Goal: Task Accomplishment & Management: Manage account settings

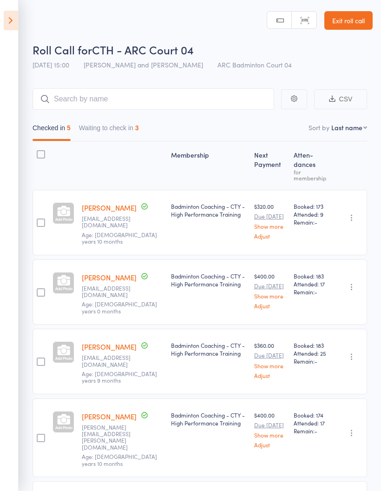
click at [110, 134] on button "Waiting to check in 3" at bounding box center [109, 130] width 60 height 21
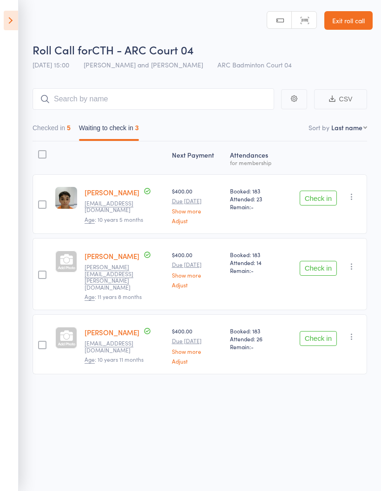
click at [357, 198] on icon "button" at bounding box center [351, 196] width 9 height 9
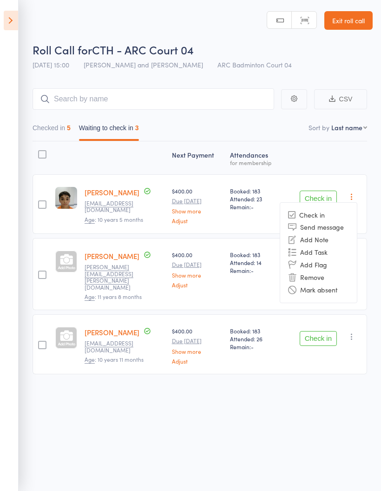
click at [349, 292] on li "Mark absent" at bounding box center [318, 290] width 77 height 13
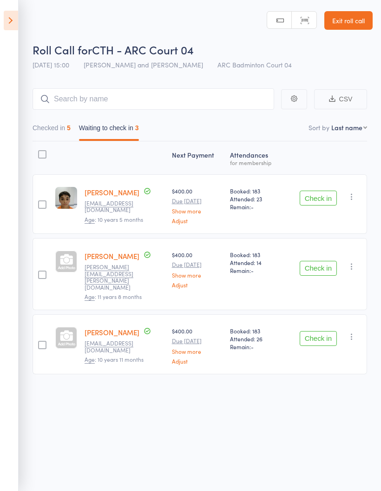
click at [358, 262] on button "button" at bounding box center [352, 266] width 11 height 11
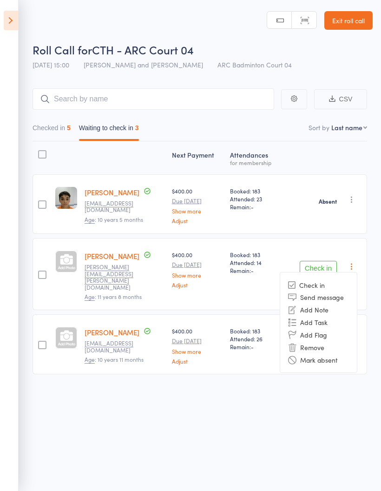
click at [343, 354] on li "Mark absent" at bounding box center [318, 359] width 77 height 13
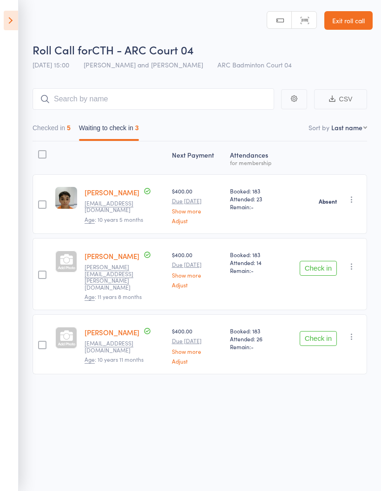
click at [352, 332] on icon "button" at bounding box center [351, 336] width 9 height 9
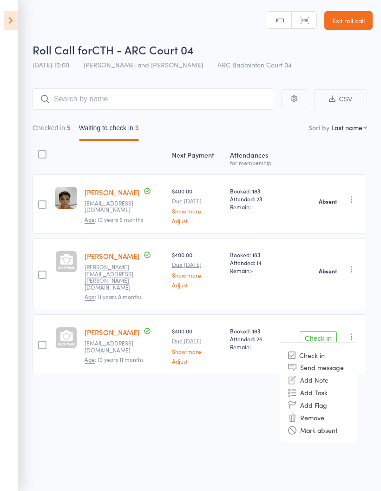
click at [347, 424] on li "Mark absent" at bounding box center [318, 430] width 77 height 13
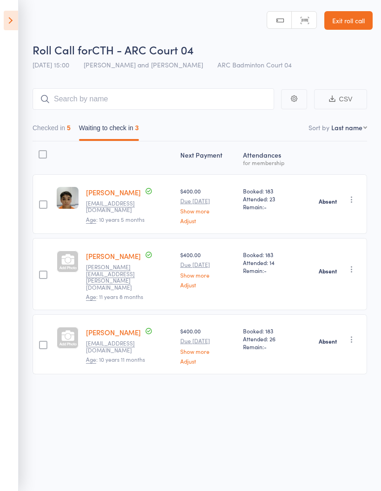
click at [12, 20] on icon at bounding box center [11, 21] width 14 height 20
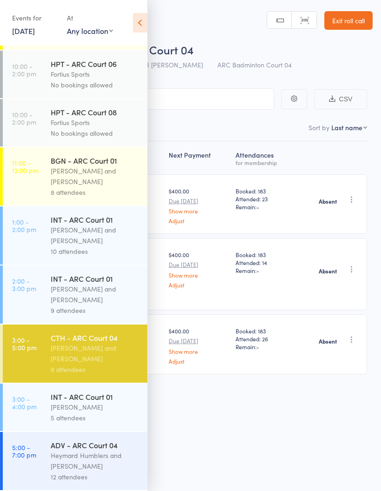
scroll to position [292, 0]
click at [98, 396] on div "INT - ARC Court 01" at bounding box center [95, 397] width 89 height 10
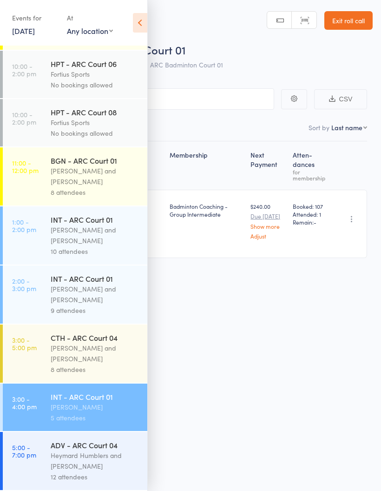
scroll to position [292, 0]
click at [73, 459] on div "Heymard Humblers and [PERSON_NAME]" at bounding box center [95, 460] width 89 height 21
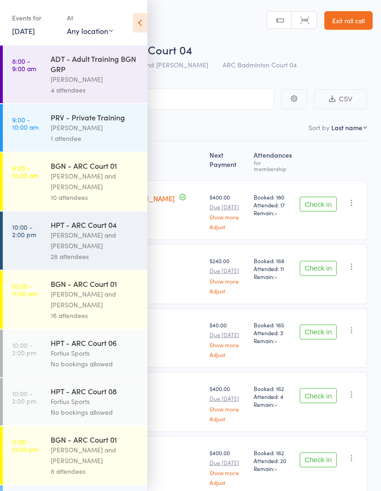
click at [140, 14] on icon at bounding box center [140, 23] width 14 height 20
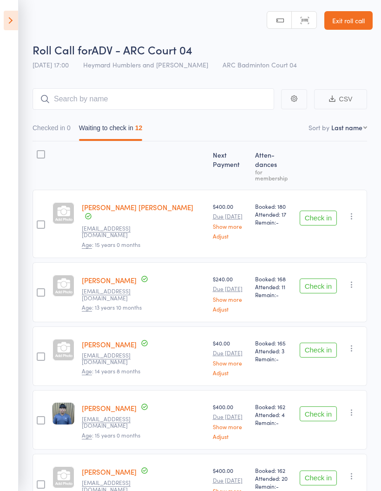
scroll to position [18, 0]
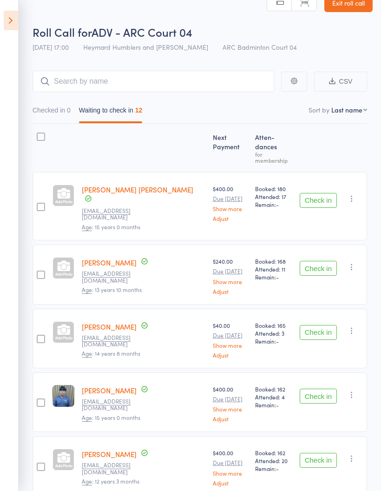
click at [321, 193] on button "Check in" at bounding box center [318, 200] width 37 height 15
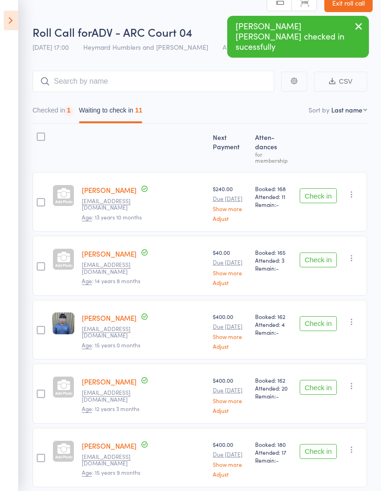
click at [331, 188] on button "Check in" at bounding box center [318, 195] width 37 height 15
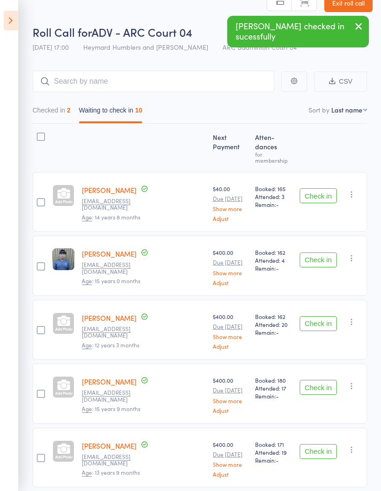
click at [323, 188] on button "Check in" at bounding box center [318, 195] width 37 height 15
click at [319, 188] on button "Check in" at bounding box center [318, 195] width 37 height 15
click at [321, 188] on button "Check in" at bounding box center [318, 195] width 37 height 15
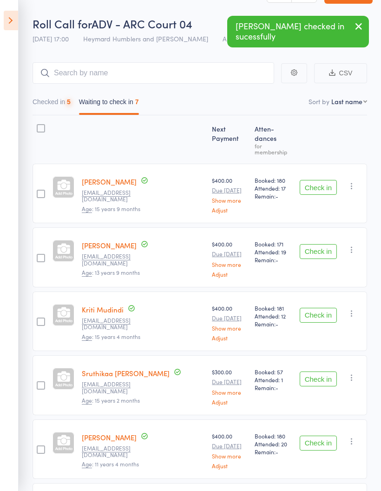
scroll to position [38, 0]
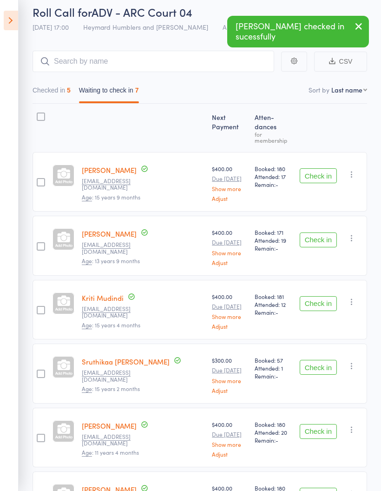
click at [323, 233] on button "Check in" at bounding box center [318, 240] width 37 height 15
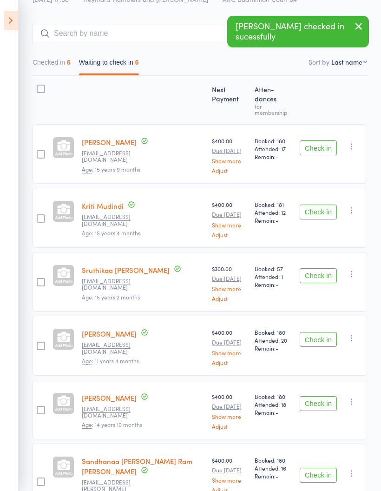
click at [320, 268] on button "Check in" at bounding box center [318, 275] width 37 height 15
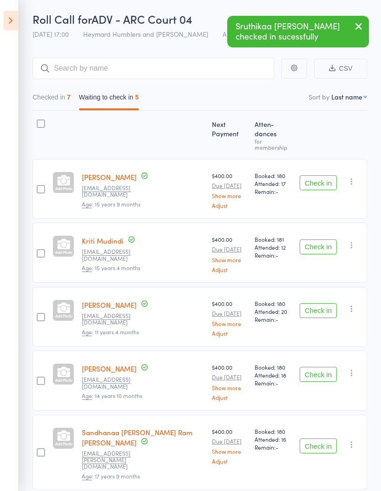
scroll to position [40, 0]
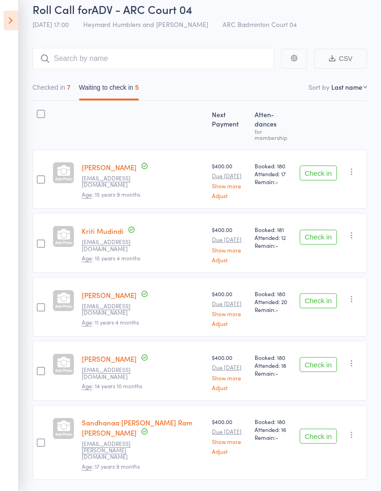
click at [40, 86] on button "Checked in 7" at bounding box center [52, 89] width 38 height 21
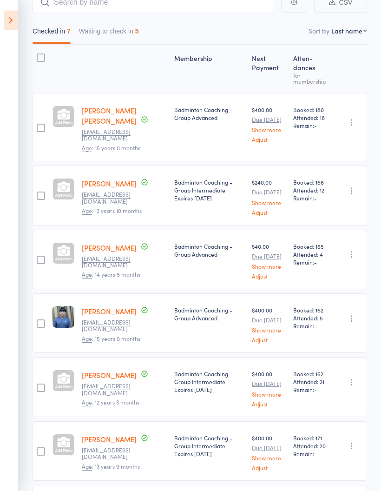
scroll to position [0, 0]
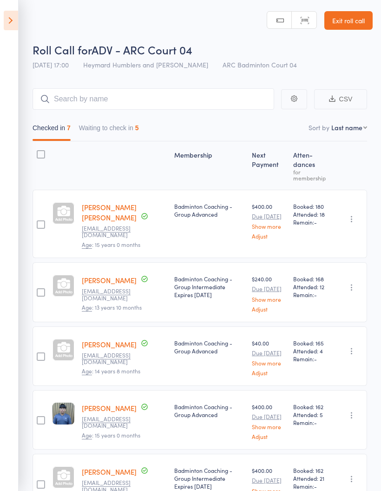
click at [120, 130] on button "Waiting to check in 5" at bounding box center [109, 130] width 60 height 21
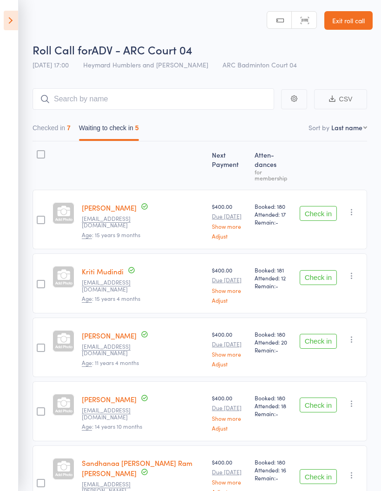
click at [323, 398] on button "Check in" at bounding box center [318, 405] width 37 height 15
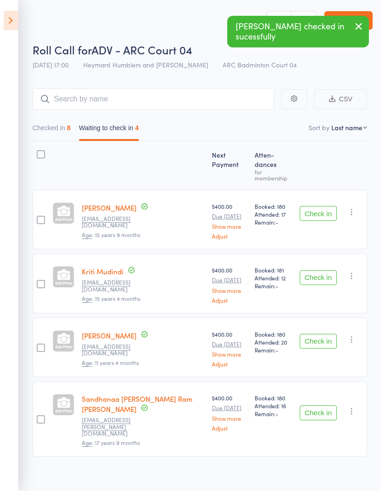
click at [353, 207] on icon "button" at bounding box center [351, 211] width 9 height 9
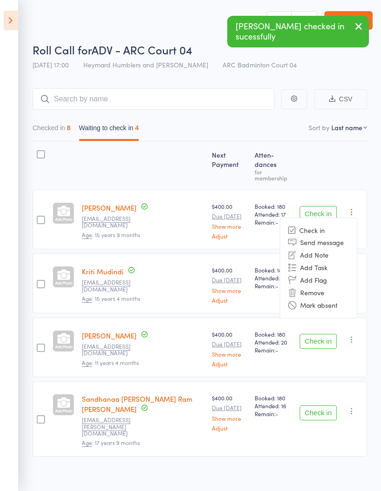
click at [331, 299] on li "Mark absent" at bounding box center [318, 305] width 77 height 13
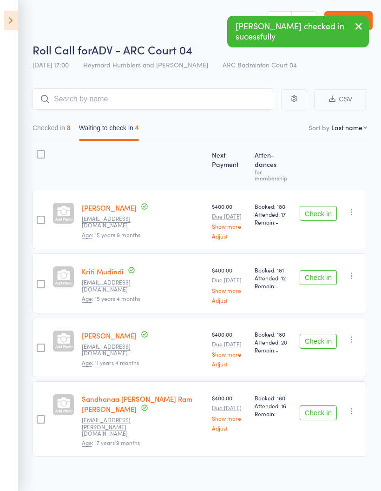
click at [353, 270] on button "button" at bounding box center [352, 275] width 11 height 11
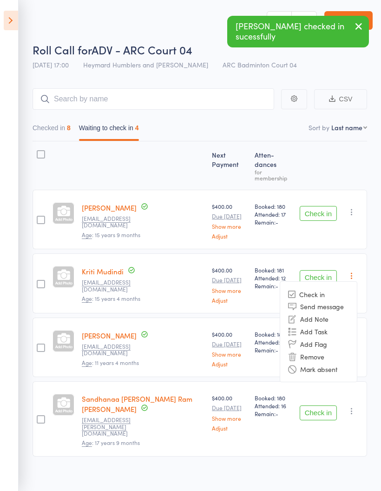
click at [338, 363] on li "Mark absent" at bounding box center [318, 369] width 77 height 13
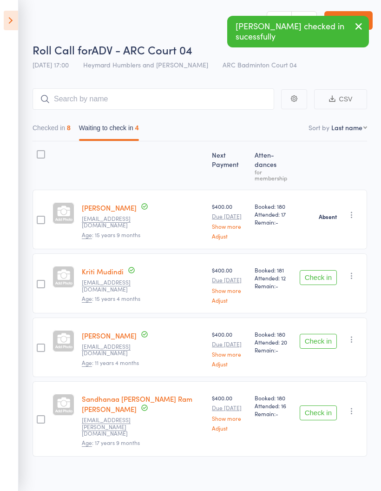
click at [357, 335] on icon "button" at bounding box center [351, 339] width 9 height 9
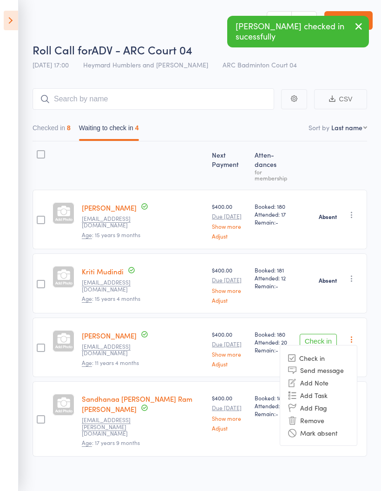
click at [349, 427] on li "Mark absent" at bounding box center [318, 433] width 77 height 13
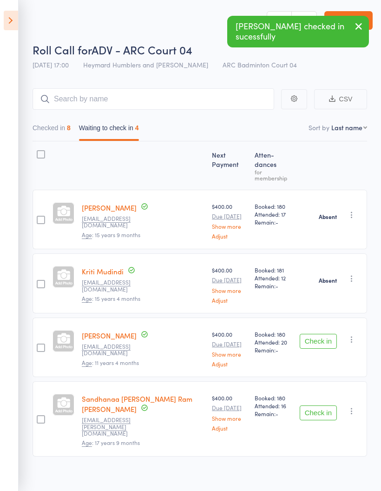
click at [356, 407] on icon "button" at bounding box center [351, 411] width 9 height 9
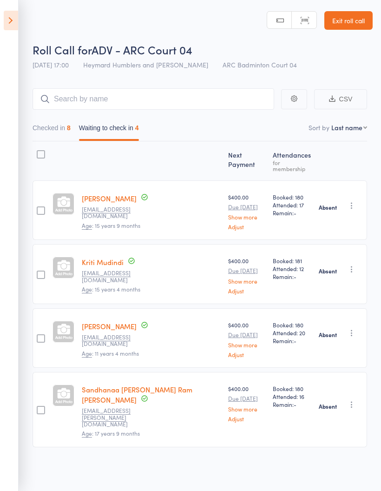
click at [14, 20] on icon at bounding box center [11, 21] width 14 height 20
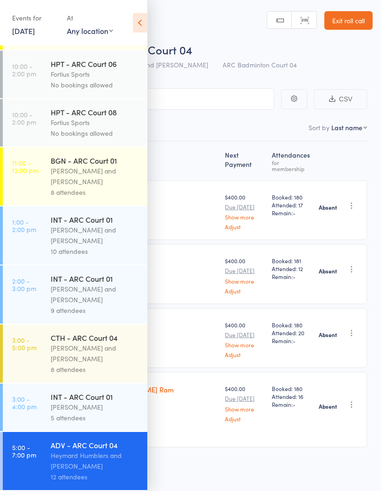
scroll to position [292, 0]
click at [103, 407] on div "[PERSON_NAME]" at bounding box center [95, 407] width 89 height 11
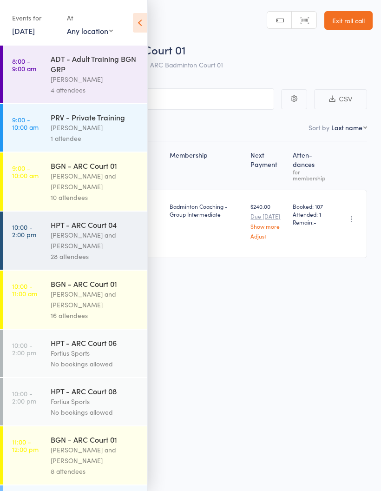
click at [143, 23] on icon at bounding box center [140, 23] width 14 height 20
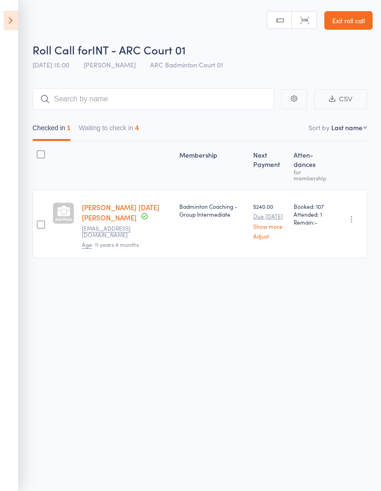
click at [125, 132] on button "Waiting to check in 4" at bounding box center [109, 130] width 60 height 21
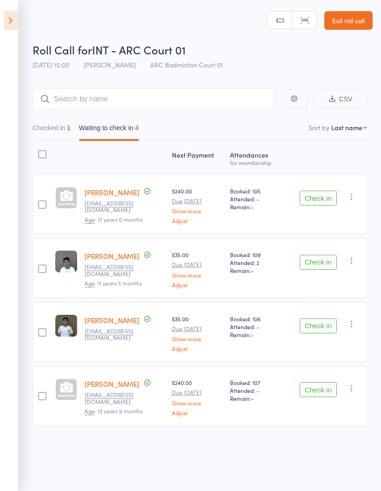
click at [313, 200] on button "Check in" at bounding box center [318, 198] width 37 height 15
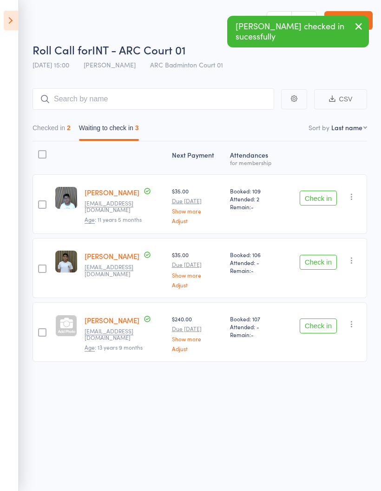
click at [60, 121] on button "Checked in 2" at bounding box center [52, 130] width 38 height 21
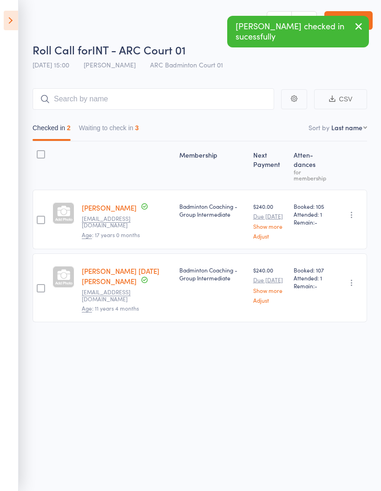
click at [128, 125] on button "Waiting to check in 3" at bounding box center [109, 130] width 60 height 21
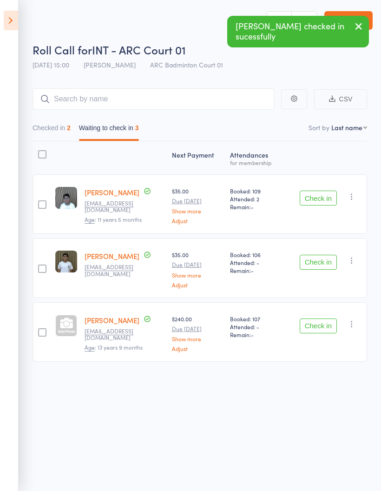
click at [357, 200] on icon "button" at bounding box center [351, 196] width 9 height 9
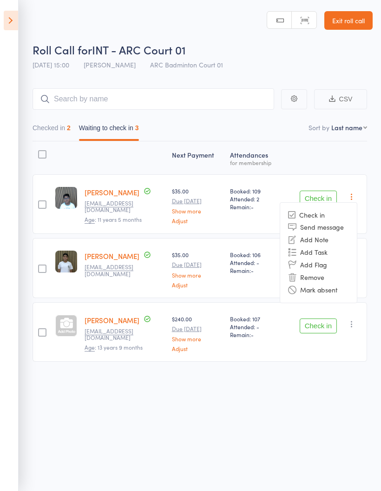
click at [283, 415] on div "Roll Call for INT - ARC Court 01 [DATE] 15:00 [PERSON_NAME] ARC Badminton Court…" at bounding box center [190, 245] width 381 height 491
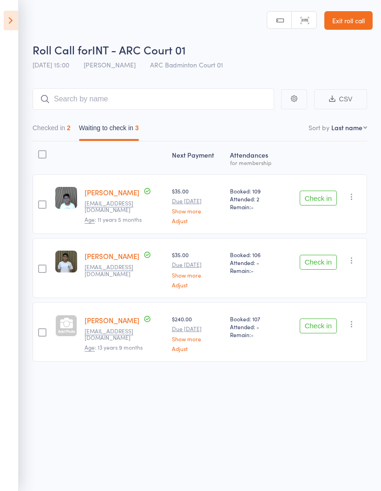
click at [354, 200] on icon "button" at bounding box center [351, 196] width 9 height 9
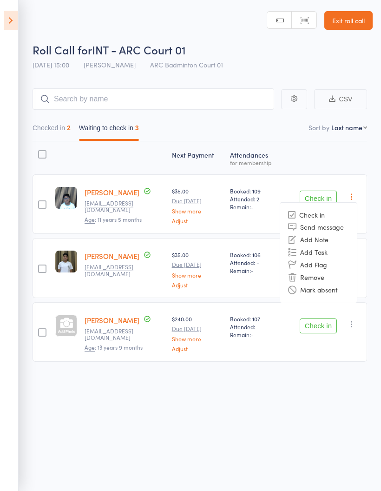
click at [341, 291] on li "Mark absent" at bounding box center [318, 290] width 77 height 13
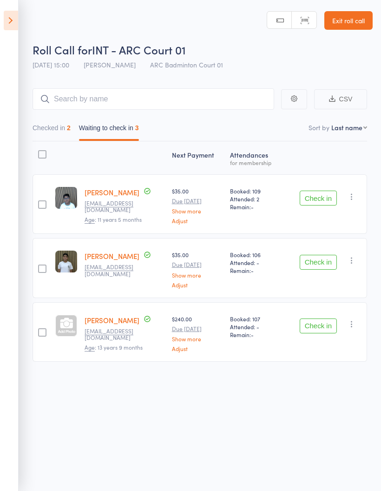
click at [356, 260] on icon "button" at bounding box center [351, 260] width 9 height 9
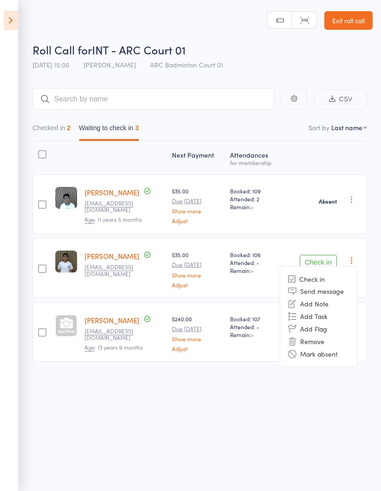
click at [341, 356] on li "Mark absent" at bounding box center [318, 353] width 77 height 13
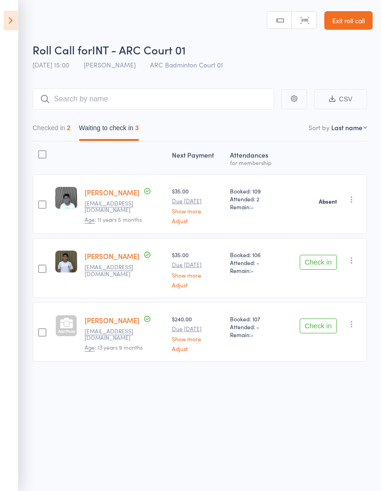
click at [355, 329] on icon "button" at bounding box center [351, 324] width 9 height 9
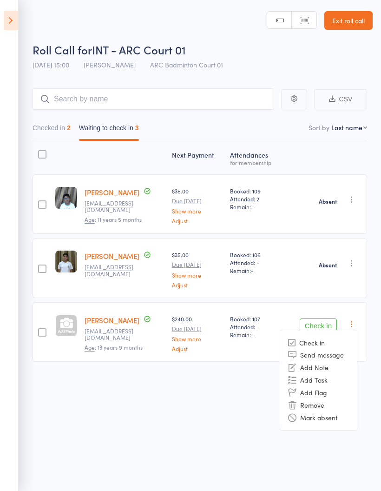
click at [343, 416] on li "Mark absent" at bounding box center [318, 417] width 77 height 13
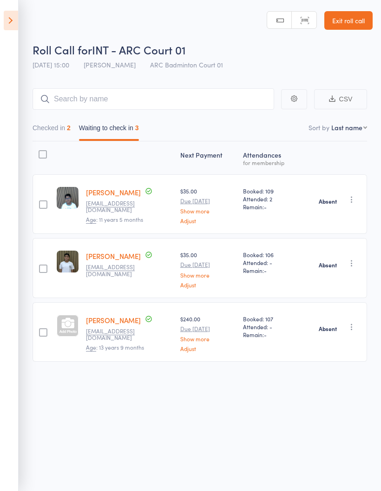
click at [66, 129] on button "Checked in 2" at bounding box center [52, 130] width 38 height 21
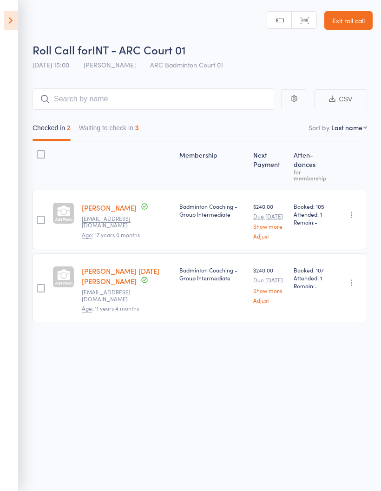
click at [12, 18] on icon at bounding box center [11, 21] width 14 height 20
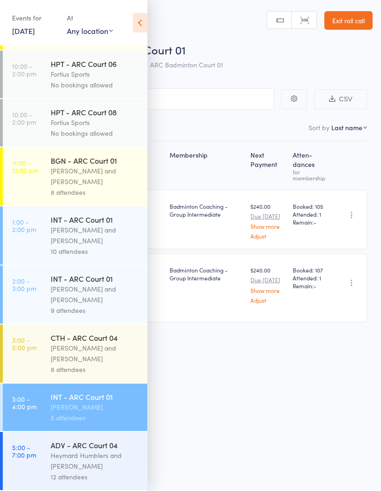
scroll to position [292, 0]
click at [113, 353] on div "[PERSON_NAME] and [PERSON_NAME]" at bounding box center [95, 353] width 89 height 21
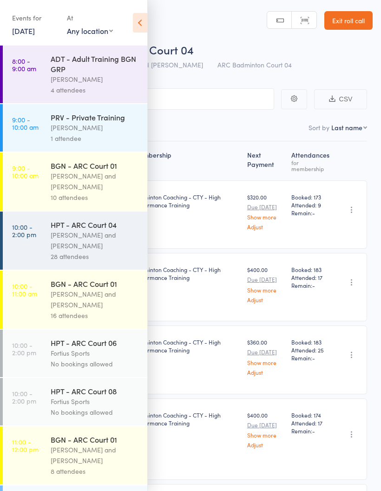
click at [134, 22] on icon at bounding box center [140, 23] width 14 height 20
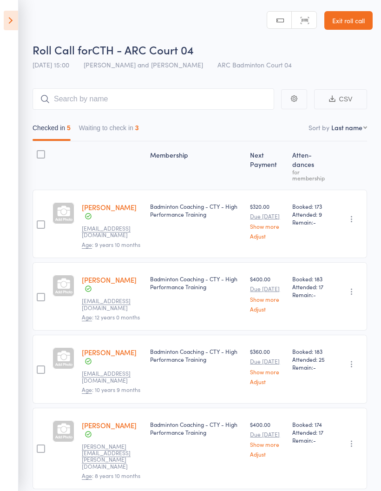
click at [122, 131] on button "Waiting to check in 3" at bounding box center [109, 130] width 60 height 21
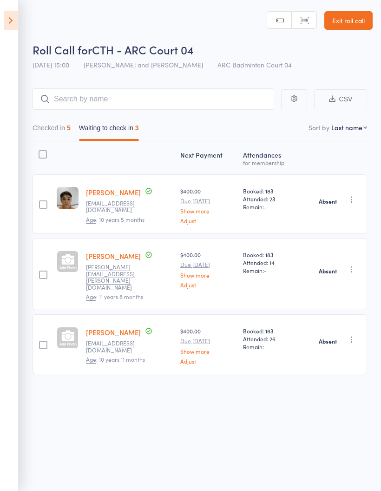
click at [65, 128] on button "Checked in 5" at bounding box center [52, 130] width 38 height 21
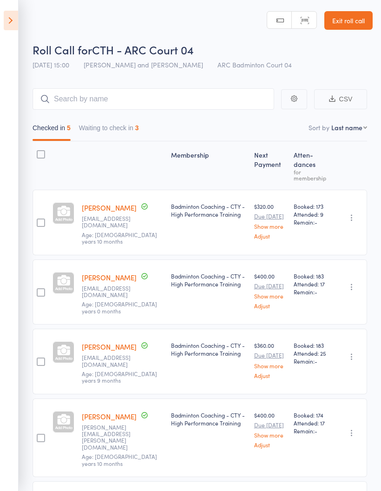
click at [15, 12] on icon at bounding box center [11, 21] width 14 height 20
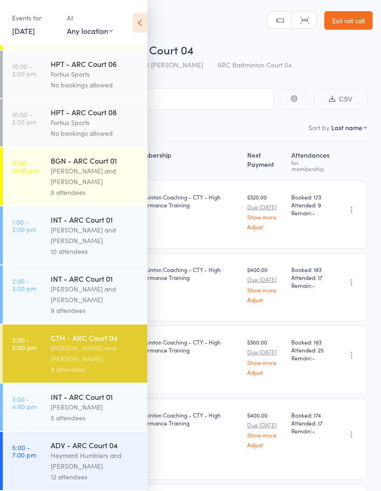
scroll to position [292, 0]
click at [101, 292] on div "[PERSON_NAME] and [PERSON_NAME]" at bounding box center [95, 294] width 89 height 21
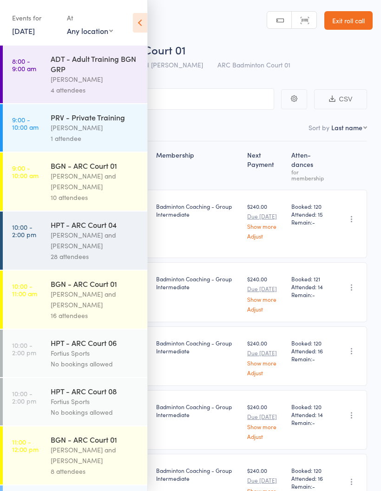
click at [136, 22] on icon at bounding box center [140, 23] width 14 height 20
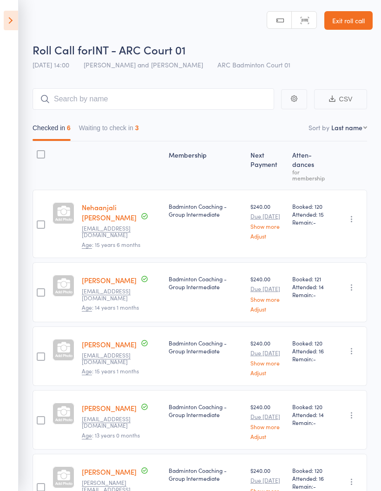
click at [126, 129] on button "Waiting to check in 3" at bounding box center [109, 130] width 60 height 21
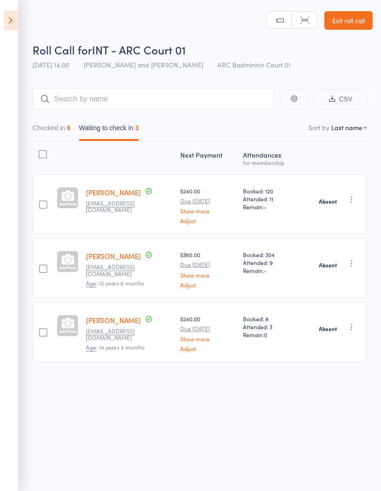
click at [64, 126] on button "Checked in 6" at bounding box center [52, 130] width 38 height 21
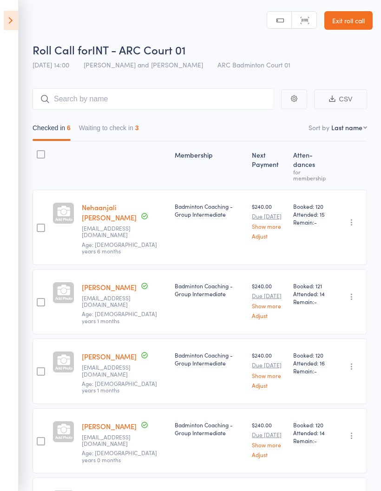
click at [13, 19] on icon at bounding box center [11, 21] width 14 height 20
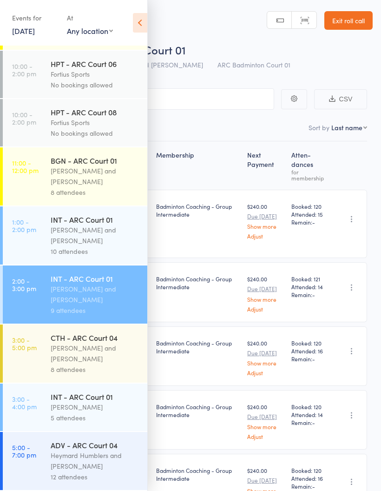
scroll to position [292, 0]
click at [108, 227] on div "[PERSON_NAME] and [PERSON_NAME]" at bounding box center [95, 235] width 89 height 21
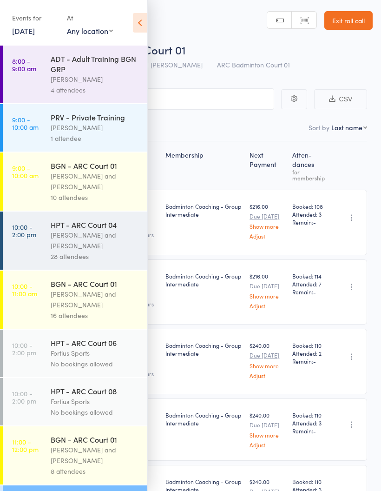
click at [136, 18] on icon at bounding box center [140, 23] width 14 height 20
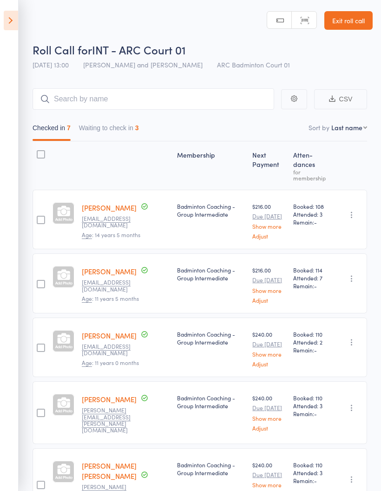
click at [113, 128] on button "Waiting to check in 3" at bounding box center [109, 130] width 60 height 21
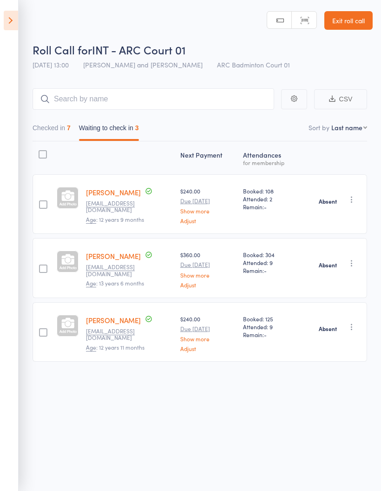
click at [58, 125] on button "Checked in 7" at bounding box center [52, 130] width 38 height 21
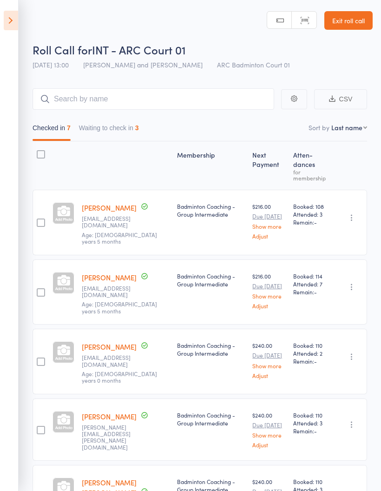
click at [12, 18] on icon at bounding box center [11, 21] width 14 height 20
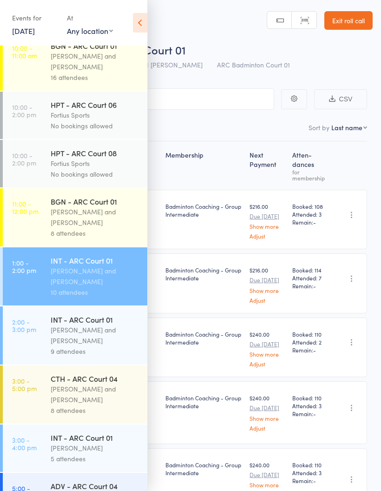
scroll to position [230, 0]
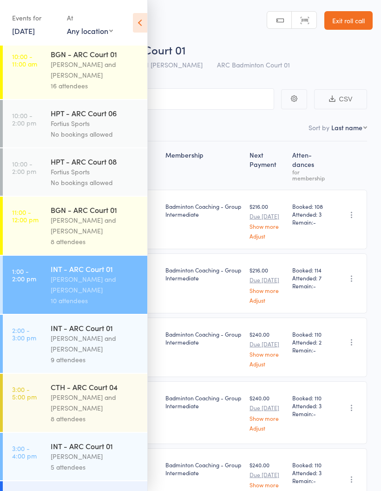
click at [115, 236] on div "[PERSON_NAME] and [PERSON_NAME]" at bounding box center [95, 225] width 89 height 21
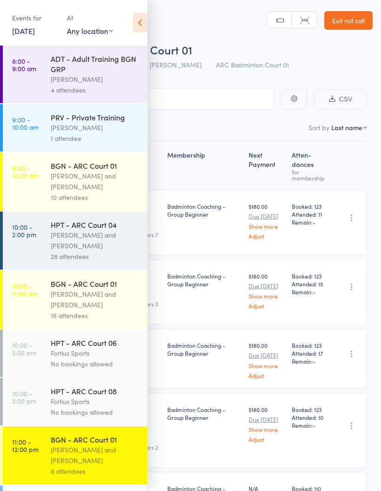
click at [138, 26] on icon at bounding box center [140, 23] width 14 height 20
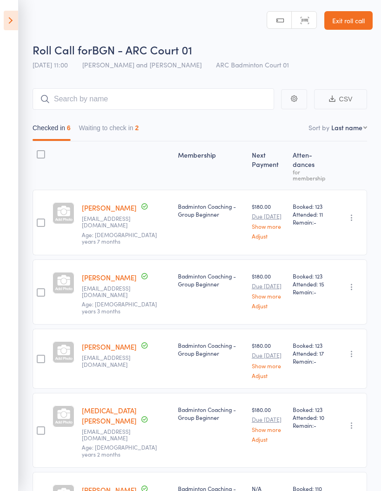
click at [127, 132] on button "Waiting to check in 2" at bounding box center [109, 130] width 60 height 21
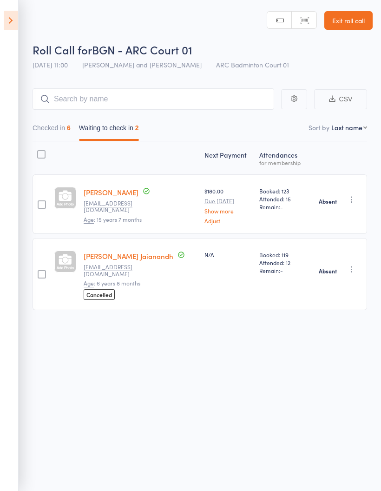
click at [57, 130] on button "Checked in 6" at bounding box center [52, 130] width 38 height 21
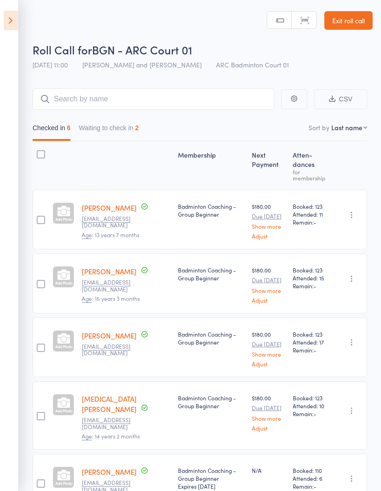
click at [13, 19] on icon at bounding box center [11, 21] width 14 height 20
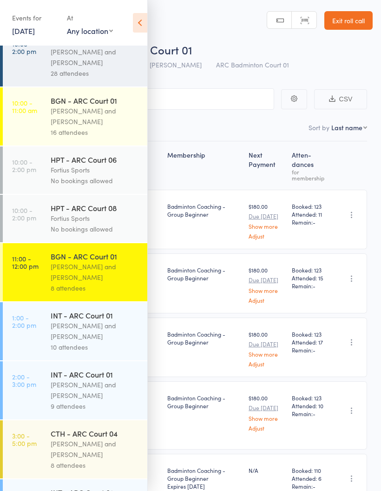
scroll to position [183, 0]
click at [113, 224] on div "Fortius Sports" at bounding box center [95, 218] width 89 height 11
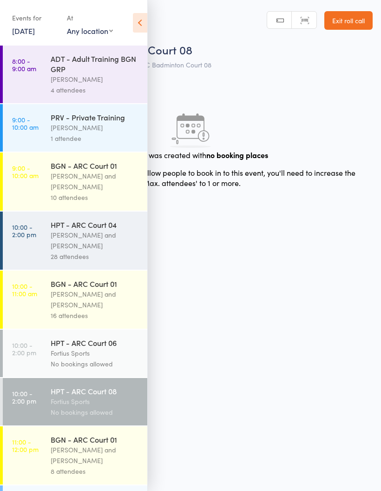
click at [98, 359] on div "Fortius Sports" at bounding box center [95, 353] width 89 height 11
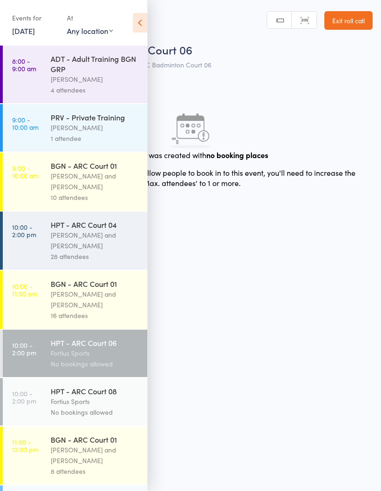
click at [109, 308] on div "[PERSON_NAME] and [PERSON_NAME]" at bounding box center [95, 299] width 89 height 21
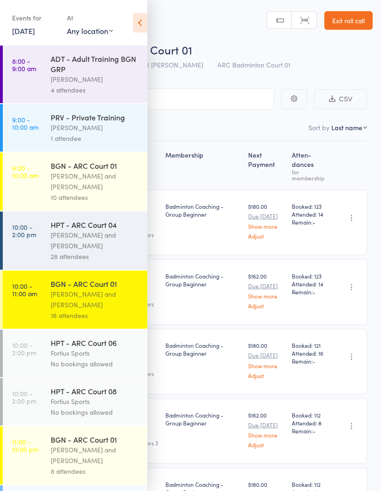
click at [140, 20] on icon at bounding box center [140, 23] width 14 height 20
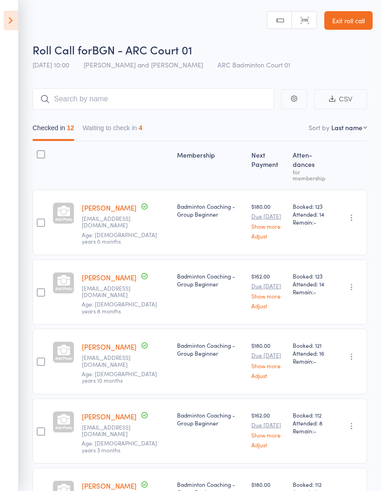
click at [147, 24] on header "Roll Call for BGN - ARC Court 01 [DATE] 10:00 [PERSON_NAME] and [PERSON_NAME] A…" at bounding box center [190, 37] width 381 height 74
click at [137, 126] on button "Waiting to check in 4" at bounding box center [113, 130] width 60 height 21
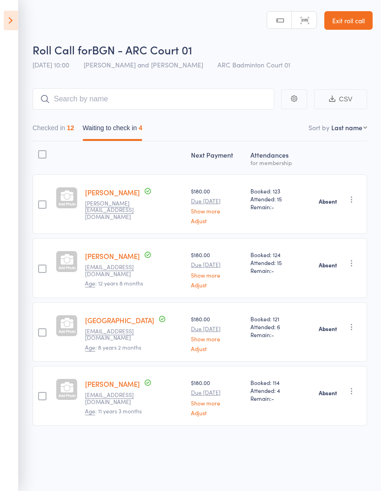
click at [74, 129] on div "12" at bounding box center [70, 127] width 7 height 7
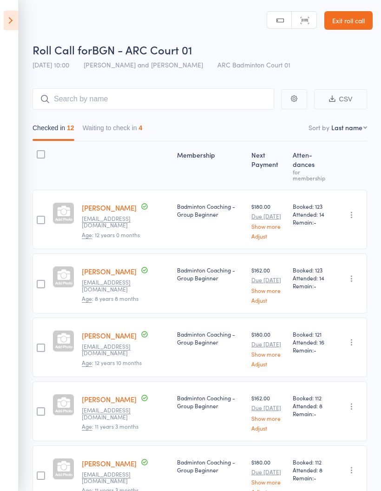
click at [13, 17] on icon at bounding box center [11, 21] width 14 height 20
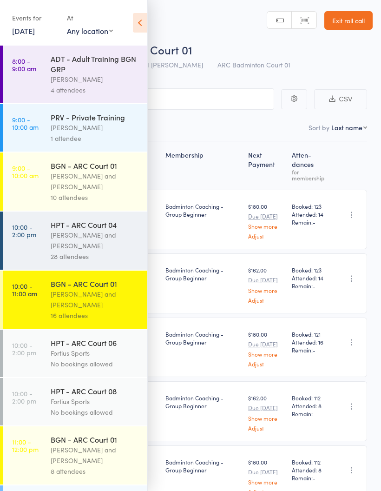
click at [112, 247] on div "[PERSON_NAME] and [PERSON_NAME]" at bounding box center [95, 240] width 89 height 21
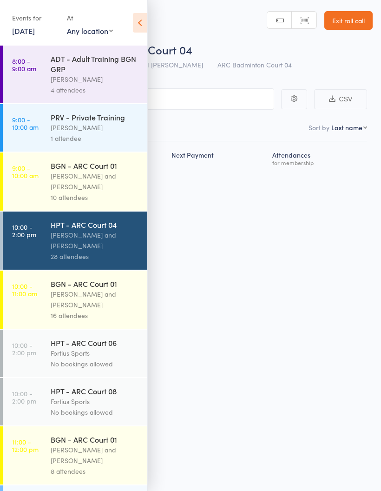
click at [138, 24] on icon at bounding box center [140, 23] width 14 height 20
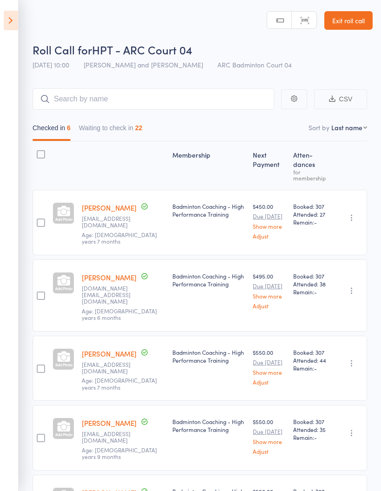
click at [130, 124] on button "Waiting to check in 22" at bounding box center [111, 130] width 64 height 21
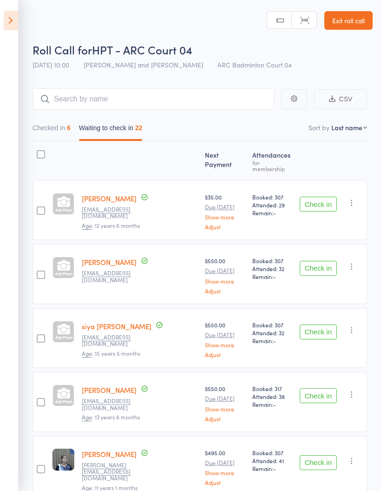
click at [56, 127] on button "Checked in 6" at bounding box center [52, 130] width 38 height 21
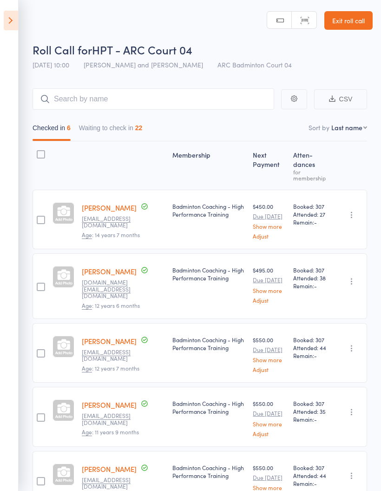
click at [127, 124] on button "Waiting to check in 22" at bounding box center [111, 130] width 64 height 21
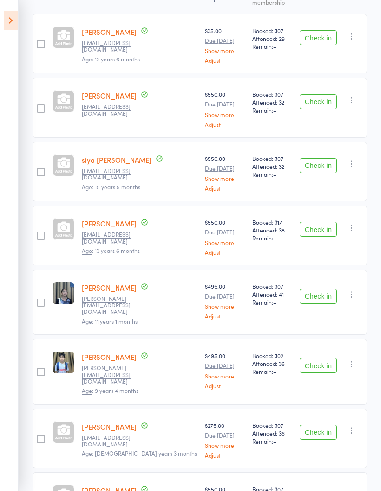
scroll to position [170, 0]
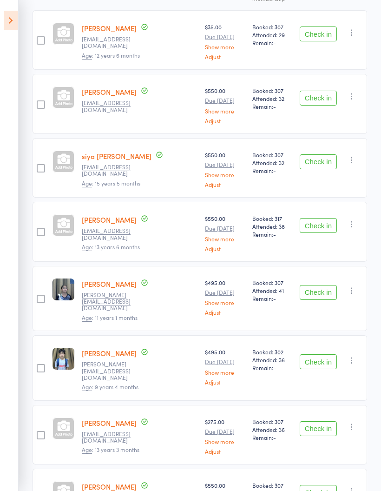
click at [321, 220] on button "Check in" at bounding box center [318, 225] width 37 height 15
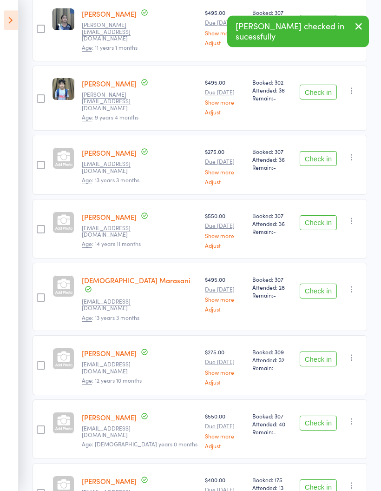
scroll to position [384, 0]
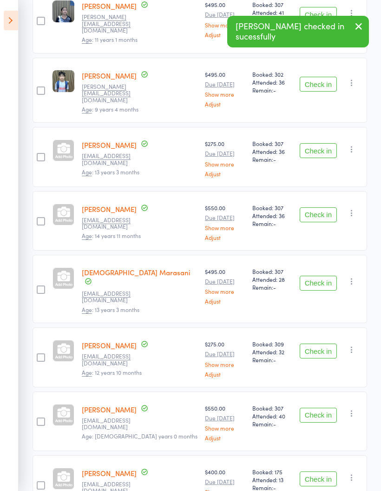
click at [324, 276] on button "Check in" at bounding box center [318, 283] width 37 height 15
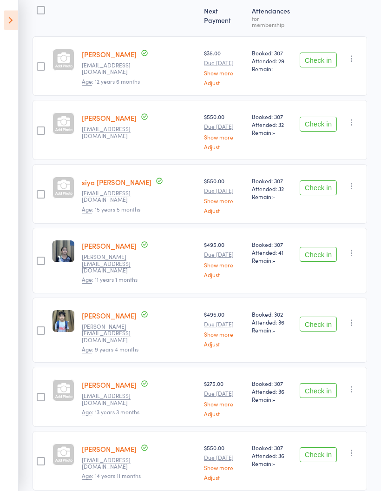
scroll to position [0, 0]
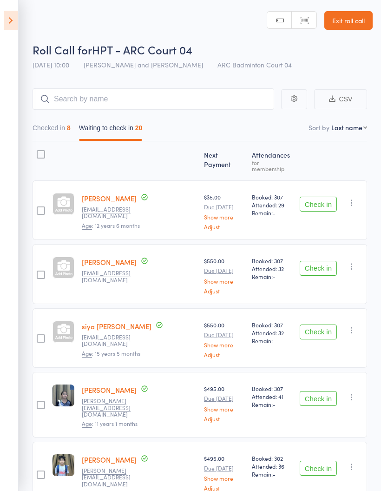
click at [354, 198] on icon "button" at bounding box center [351, 202] width 9 height 9
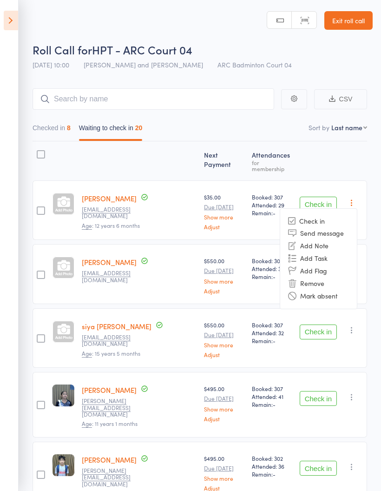
click at [333, 290] on li "Mark absent" at bounding box center [318, 296] width 77 height 13
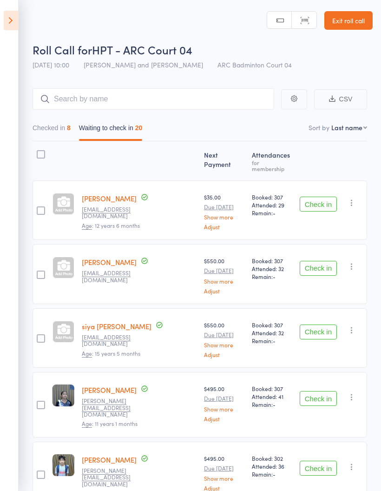
click at [356, 262] on icon "button" at bounding box center [351, 266] width 9 height 9
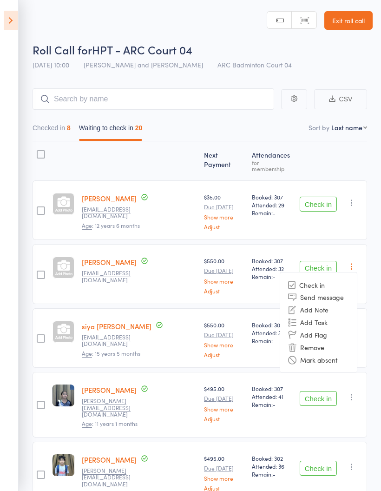
click at [344, 353] on li "Mark absent" at bounding box center [318, 359] width 77 height 13
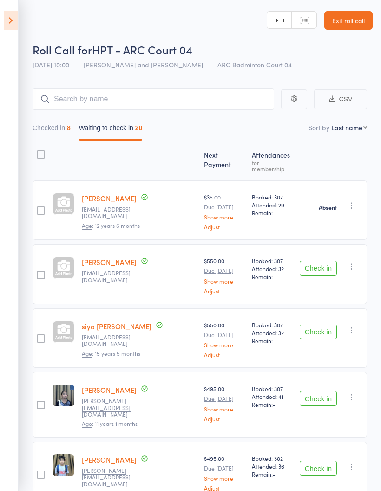
click at [357, 326] on icon "button" at bounding box center [351, 330] width 9 height 9
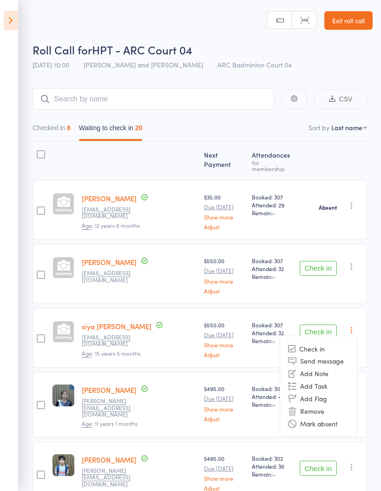
scroll to position [66, 0]
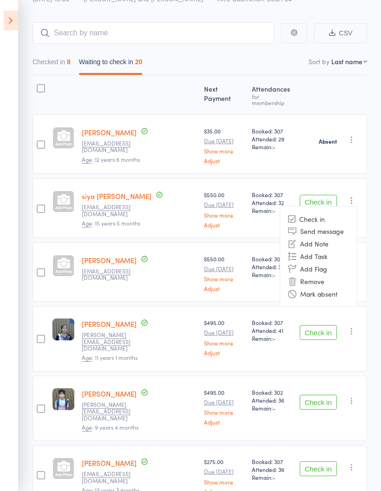
click at [344, 290] on li "Mark absent" at bounding box center [318, 293] width 77 height 13
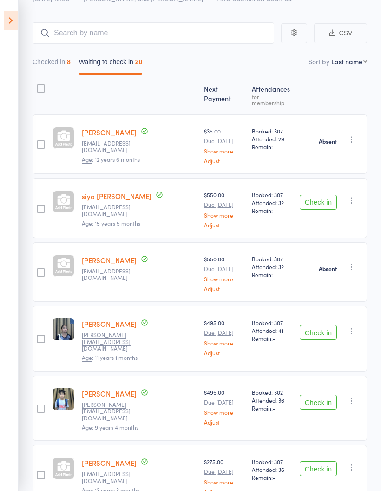
click at [357, 196] on icon "button" at bounding box center [351, 200] width 9 height 9
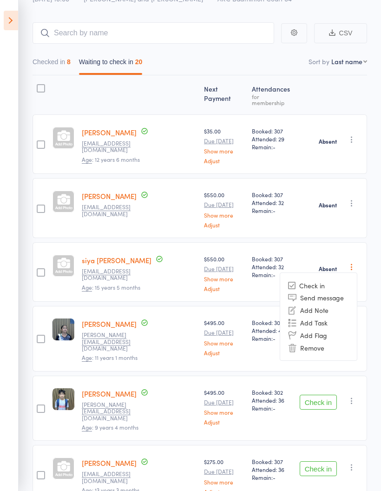
click at [343, 342] on li "Remove" at bounding box center [318, 347] width 77 height 13
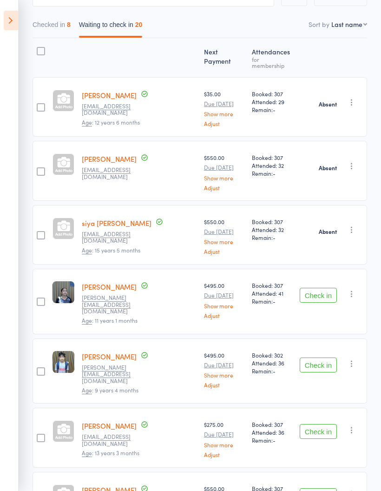
scroll to position [148, 0]
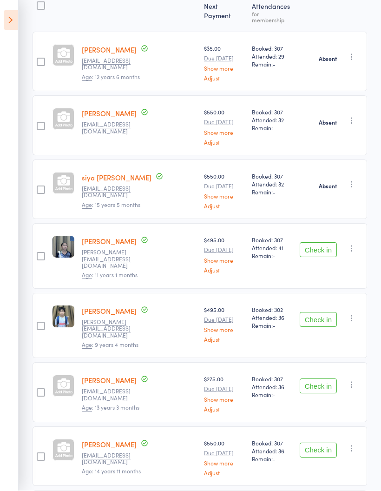
click at [353, 244] on icon "button" at bounding box center [351, 248] width 9 height 9
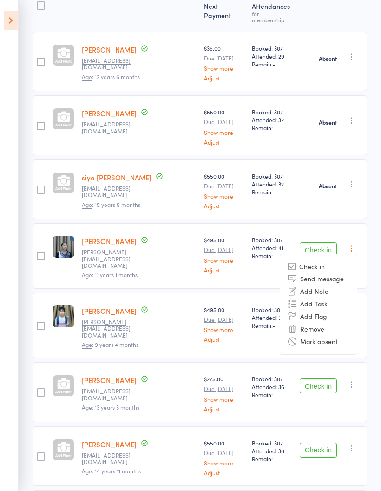
click at [346, 335] on li "Mark absent" at bounding box center [318, 341] width 77 height 13
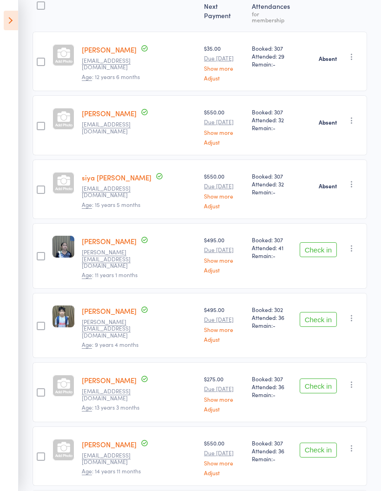
click at [357, 313] on icon "button" at bounding box center [351, 317] width 9 height 9
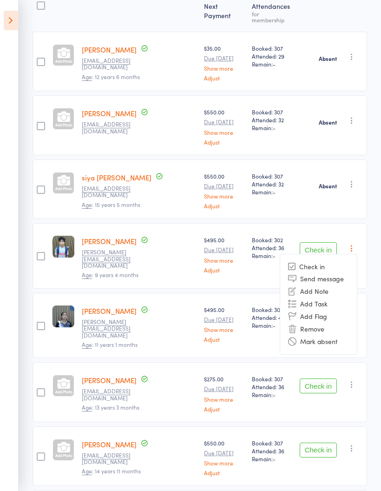
click at [350, 400] on div "Check in Check in Send message Add Note Add Task Add Flag Remove [PERSON_NAME] …" at bounding box center [331, 392] width 71 height 60
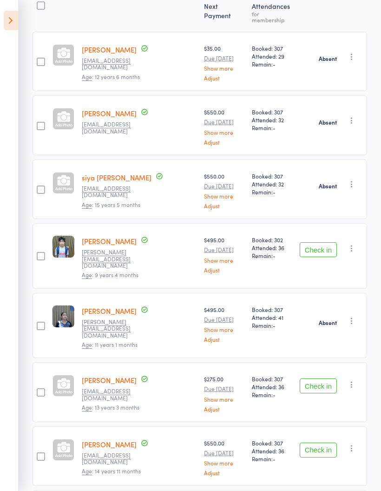
click at [357, 380] on icon "button" at bounding box center [351, 384] width 9 height 9
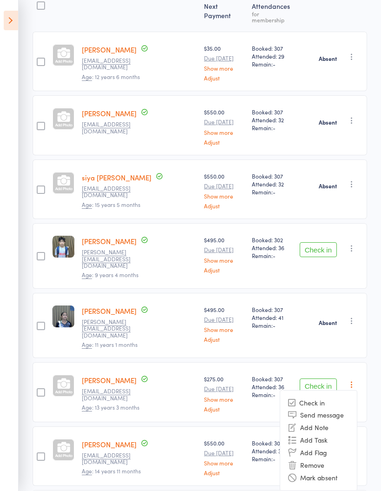
click at [345, 472] on li "Mark absent" at bounding box center [318, 478] width 77 height 13
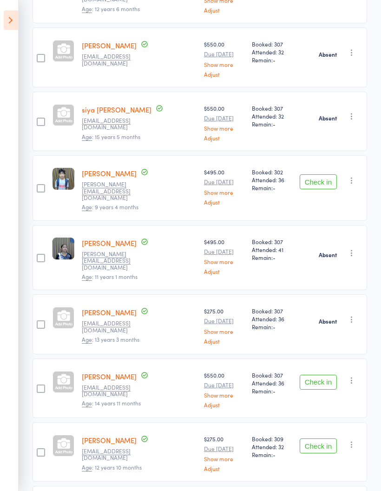
scroll to position [224, 0]
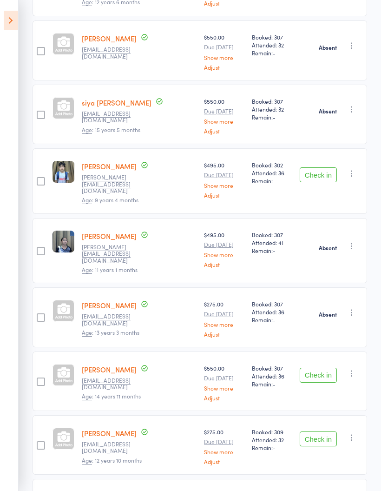
click at [356, 169] on icon "button" at bounding box center [351, 173] width 9 height 9
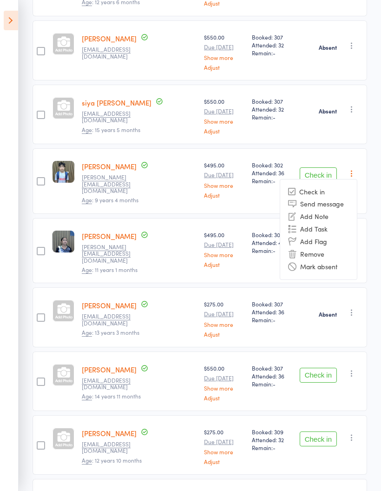
click at [348, 260] on li "Mark absent" at bounding box center [318, 266] width 77 height 13
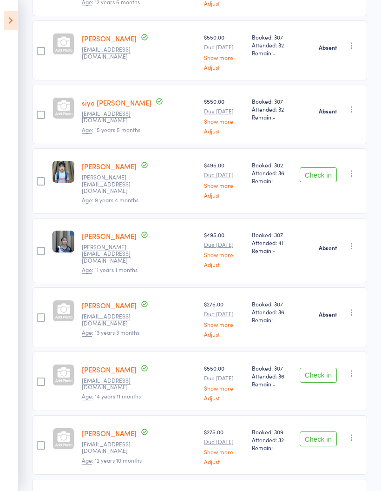
click at [358, 368] on button "button" at bounding box center [352, 373] width 11 height 11
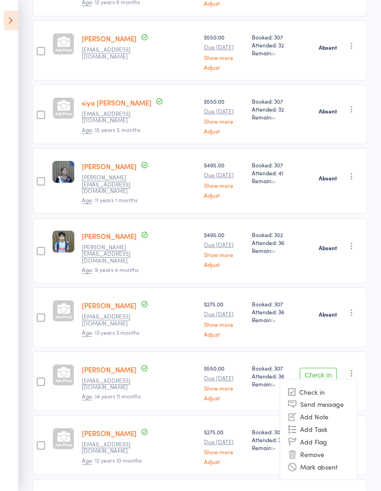
click at [355, 460] on li "Mark absent" at bounding box center [318, 466] width 77 height 13
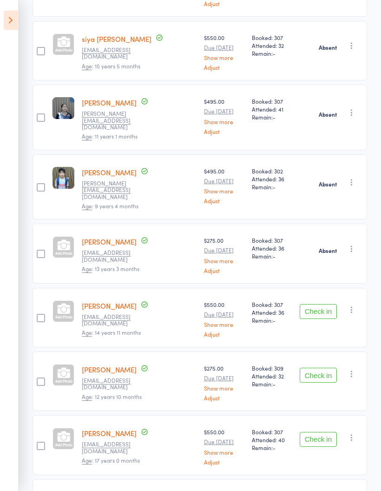
click at [353, 370] on icon "button" at bounding box center [351, 374] width 9 height 9
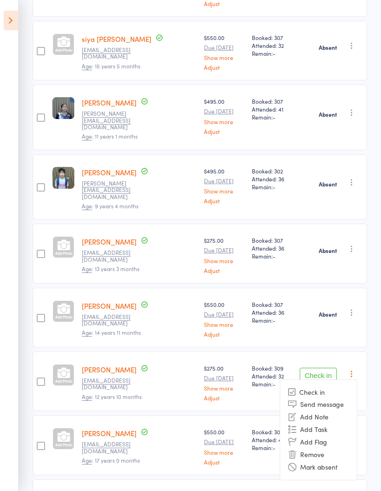
click at [350, 461] on li "Mark absent" at bounding box center [318, 467] width 77 height 13
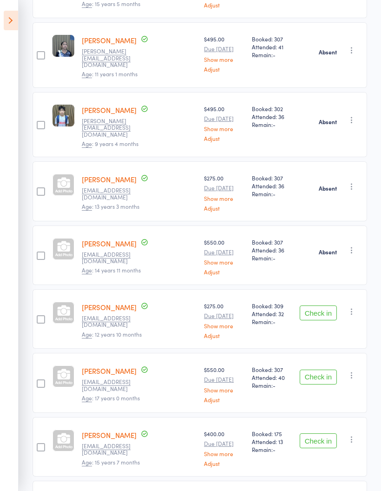
scroll to position [351, 0]
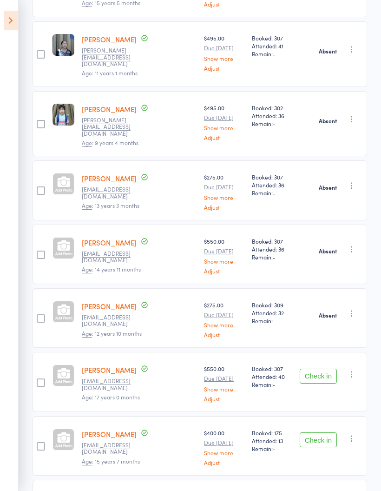
click at [357, 370] on icon "button" at bounding box center [351, 374] width 9 height 9
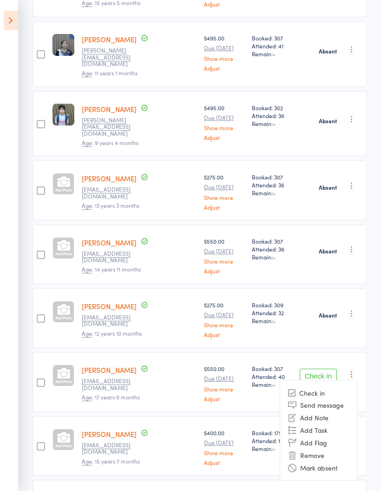
click at [349, 461] on li "Mark absent" at bounding box center [318, 467] width 77 height 13
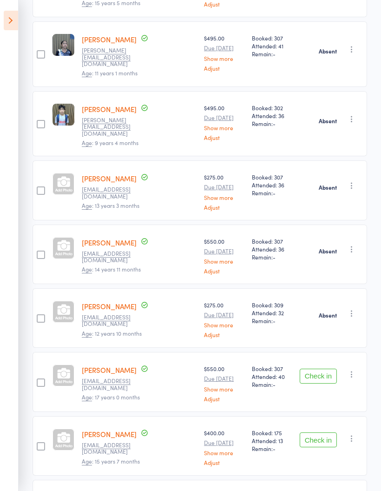
click at [356, 434] on icon "button" at bounding box center [351, 438] width 9 height 9
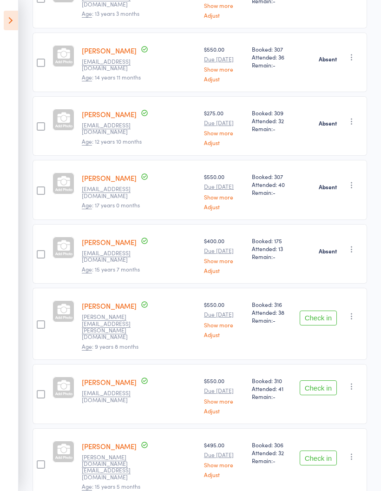
scroll to position [528, 0]
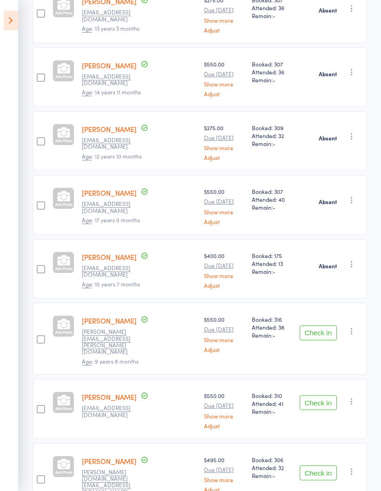
click at [356, 327] on icon "button" at bounding box center [351, 331] width 9 height 9
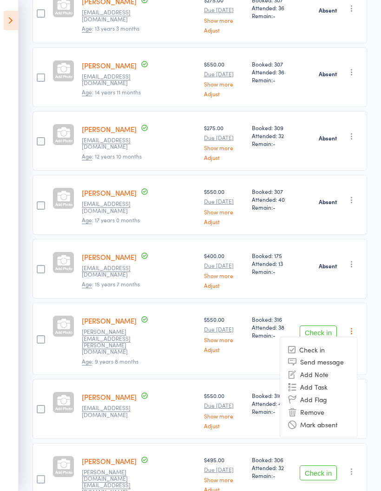
click at [347, 418] on li "Mark absent" at bounding box center [318, 424] width 77 height 13
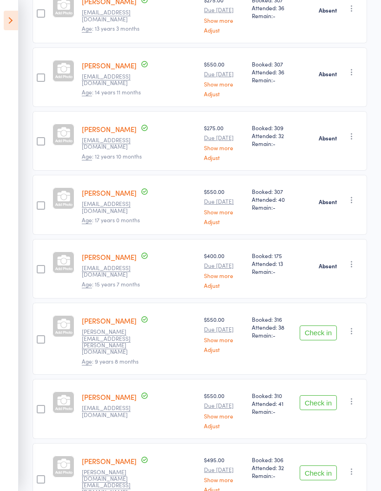
click at [356, 397] on icon "button" at bounding box center [351, 401] width 9 height 9
click at [348, 488] on li "Mark absent" at bounding box center [318, 494] width 77 height 13
click at [356, 467] on icon "button" at bounding box center [351, 471] width 9 height 9
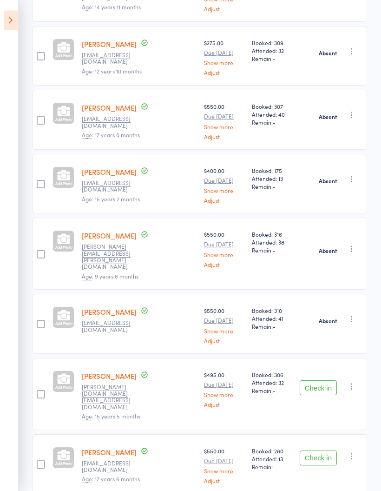
click at [357, 452] on icon "button" at bounding box center [351, 456] width 9 height 9
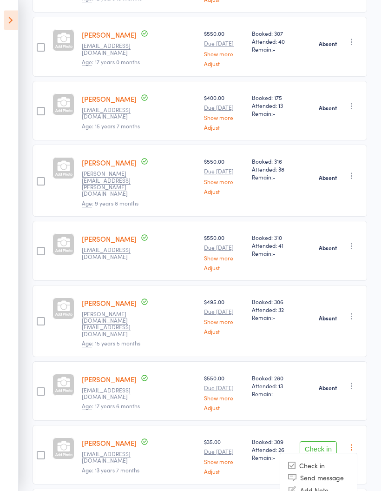
scroll to position [687, 0]
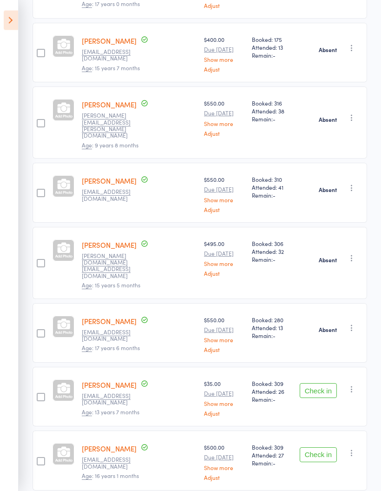
scroll to position [749, 0]
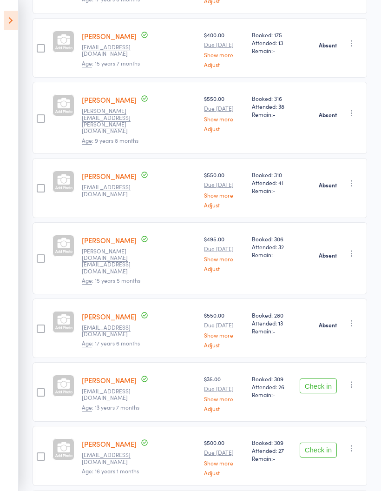
click at [358, 443] on button "button" at bounding box center [352, 448] width 11 height 11
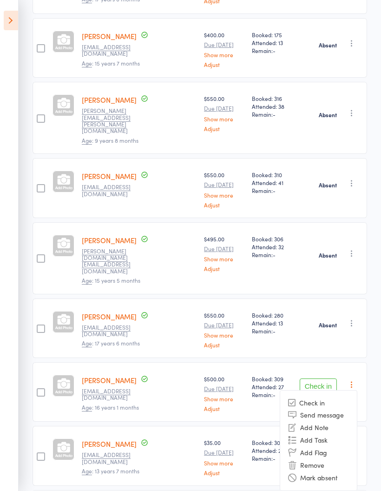
click at [348, 472] on li "Mark absent" at bounding box center [318, 478] width 77 height 13
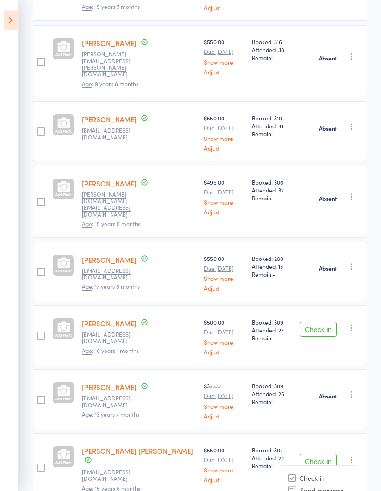
scroll to position [806, 0]
click at [356, 455] on icon "button" at bounding box center [351, 459] width 9 height 9
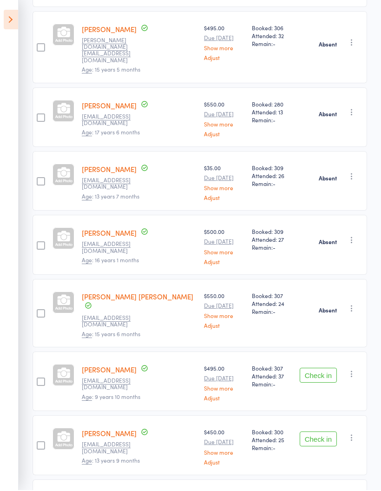
scroll to position [996, 0]
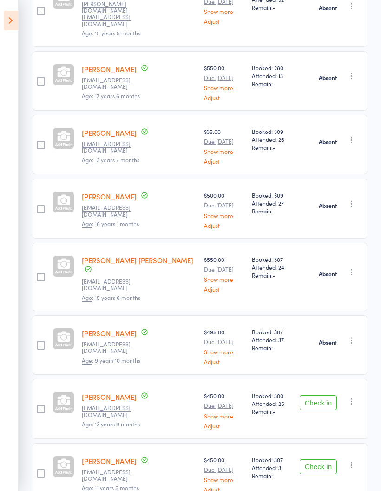
click at [358, 460] on button "button" at bounding box center [352, 465] width 11 height 11
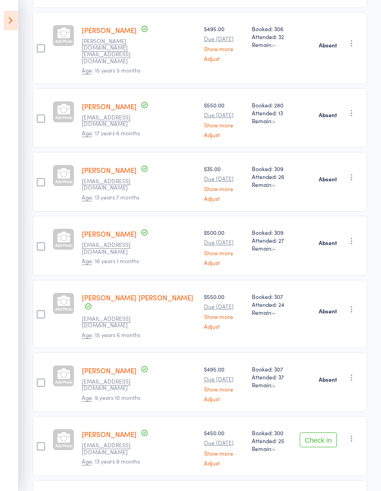
click at [355, 434] on icon "button" at bounding box center [351, 438] width 9 height 9
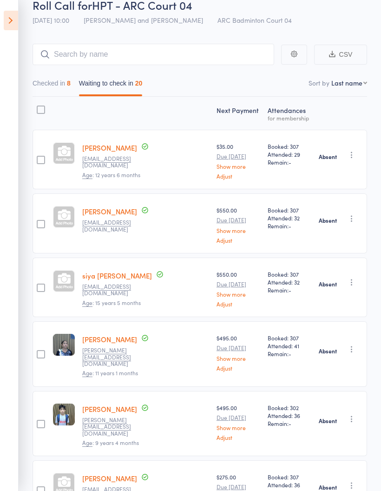
scroll to position [0, 0]
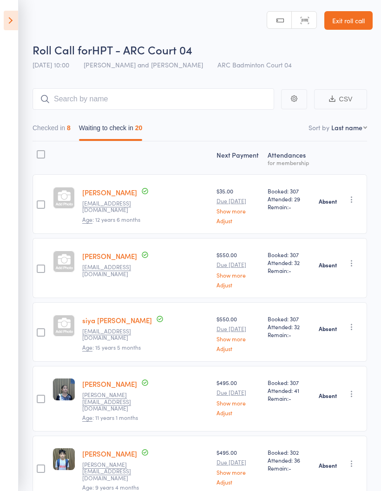
click at [4, 23] on icon at bounding box center [11, 21] width 14 height 20
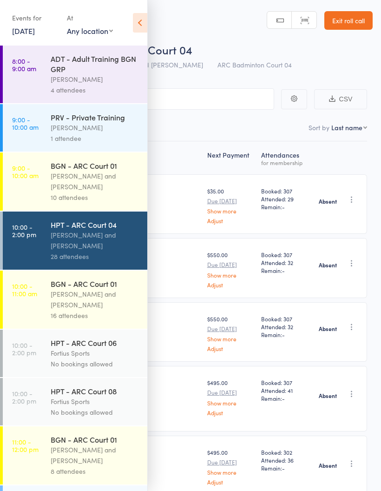
click at [77, 185] on div "[PERSON_NAME] and [PERSON_NAME]" at bounding box center [95, 181] width 89 height 21
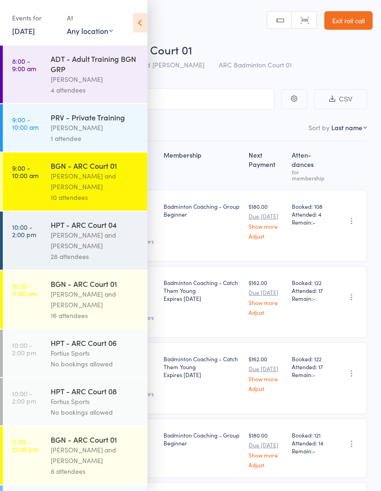
click at [137, 25] on icon at bounding box center [140, 23] width 14 height 20
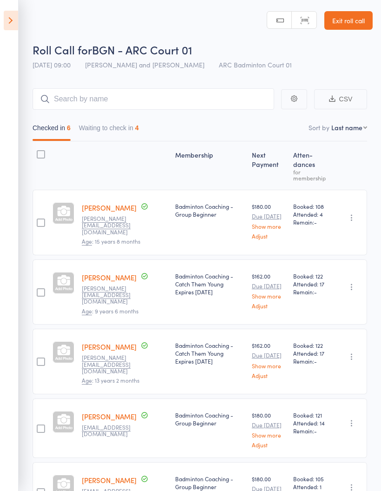
click at [108, 131] on button "Waiting to check in 4" at bounding box center [109, 130] width 60 height 21
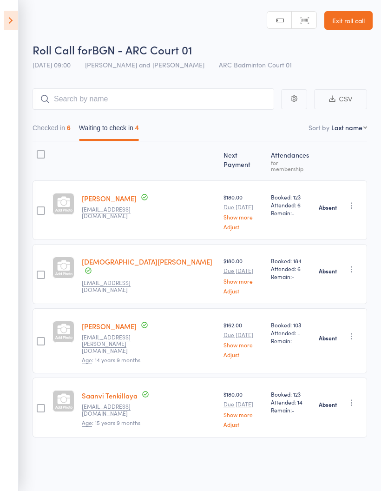
click at [56, 131] on button "Checked in 6" at bounding box center [52, 130] width 38 height 21
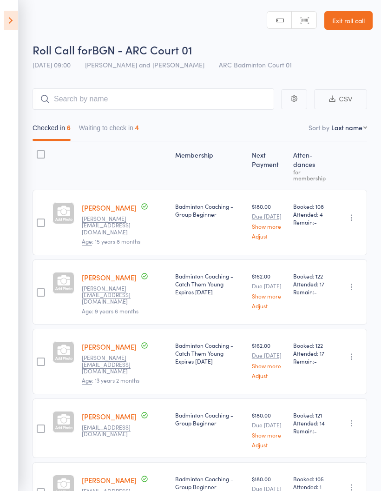
click at [7, 22] on icon at bounding box center [11, 21] width 14 height 20
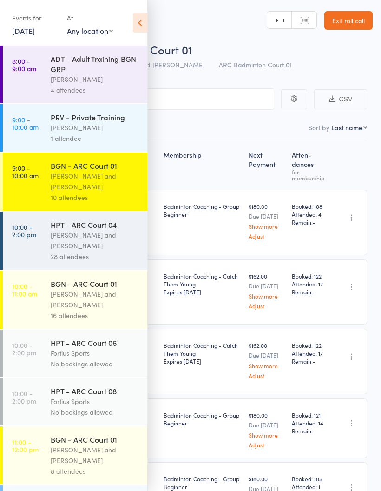
click at [78, 126] on div "[PERSON_NAME]" at bounding box center [95, 127] width 89 height 11
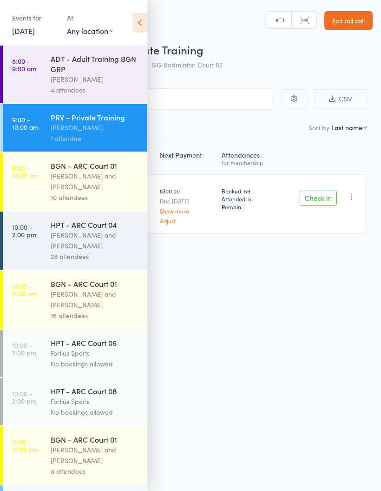
click at [85, 64] on div "ADT - Adult Training BGN GRP" at bounding box center [95, 63] width 89 height 20
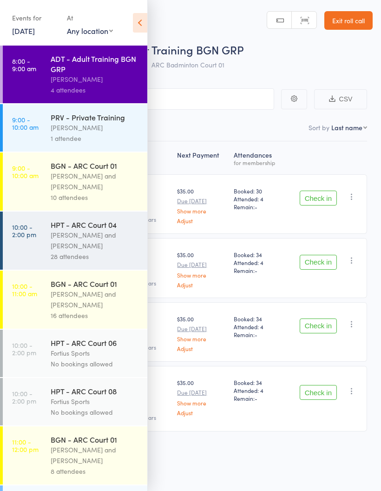
click at [140, 23] on icon at bounding box center [140, 23] width 14 height 20
